Goal: Find specific page/section: Find specific page/section

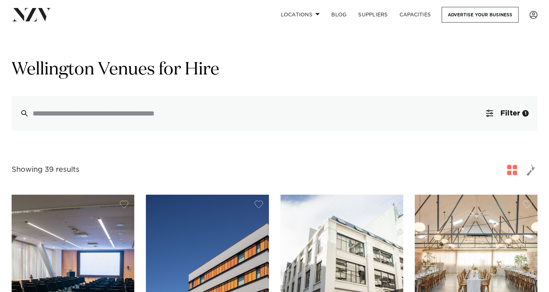
click at [363, 52] on div "Grid Map" at bounding box center [275, 51] width 538 height 15
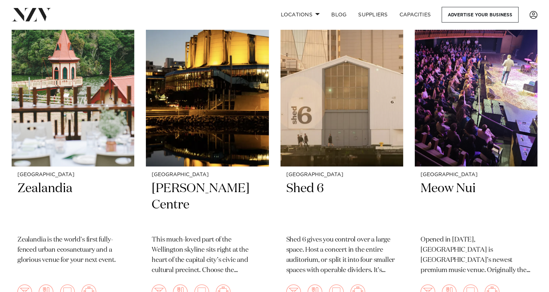
scroll to position [828, 0]
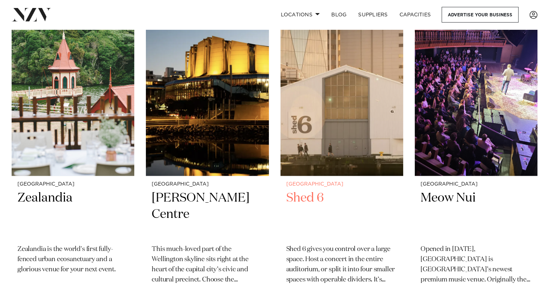
click at [337, 140] on img at bounding box center [342, 93] width 123 height 165
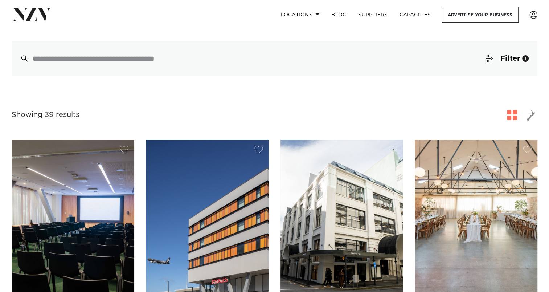
scroll to position [0, 0]
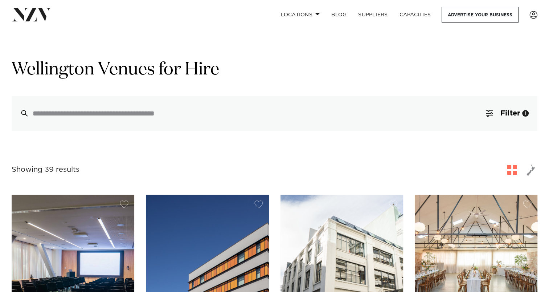
click at [431, 83] on div "Wellington Venues for Hire Filter 1 Filters Search Type Venue Supplier See more…" at bounding box center [275, 94] width 526 height 72
click at [295, 16] on link "Locations" at bounding box center [300, 15] width 51 height 16
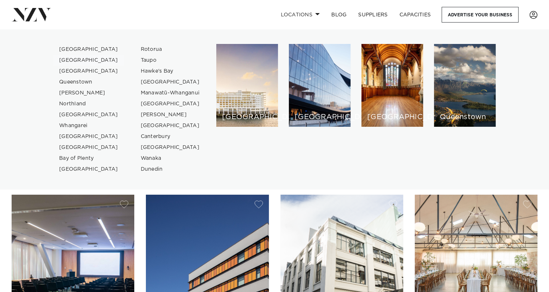
click at [86, 61] on link "[GEOGRAPHIC_DATA]" at bounding box center [88, 60] width 71 height 11
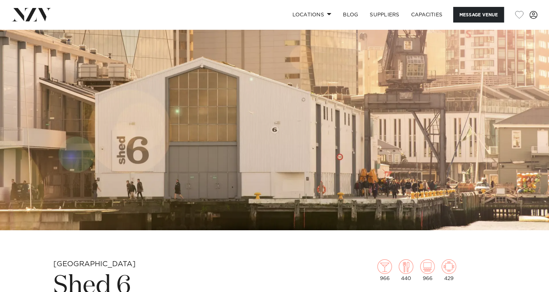
scroll to position [54, 0]
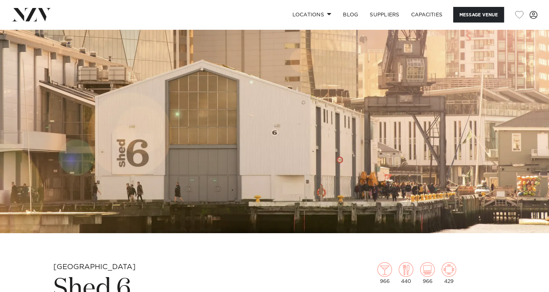
click at [247, 273] on h1 "Shed 6" at bounding box center [189, 288] width 273 height 33
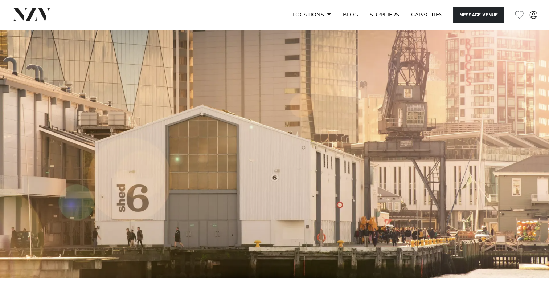
scroll to position [0, 0]
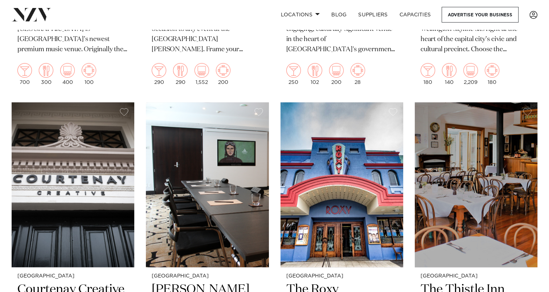
scroll to position [2141, 0]
